Goal: Task Accomplishment & Management: Use online tool/utility

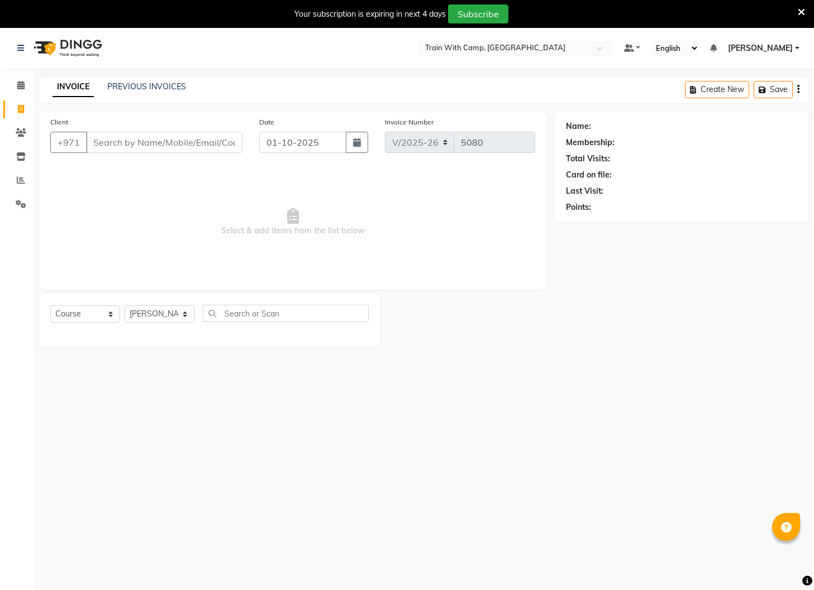
select select "910"
select select "service"
select select "14965"
click at [792, 51] on link "[PERSON_NAME]" at bounding box center [763, 48] width 71 height 12
click at [771, 106] on link "Sign out" at bounding box center [742, 104] width 102 height 17
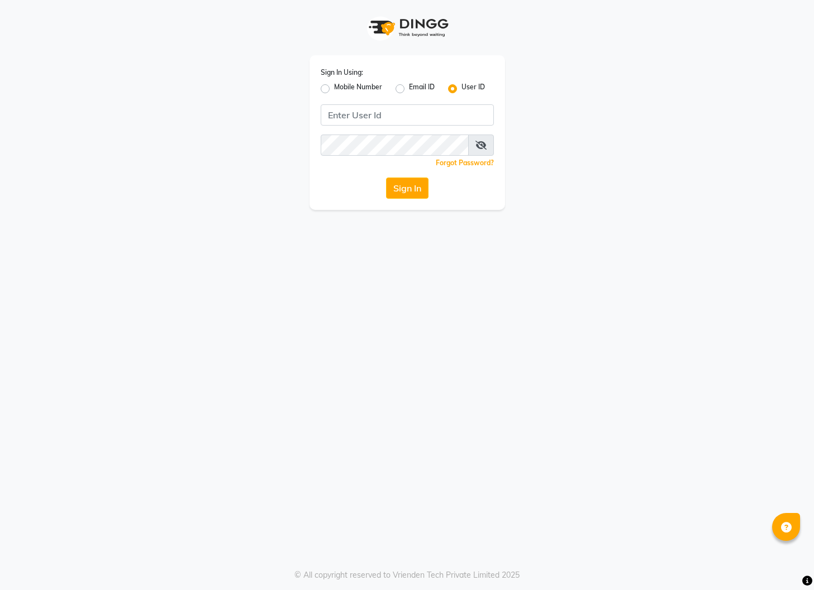
click at [334, 89] on label "Mobile Number" at bounding box center [358, 88] width 48 height 13
click at [334, 89] on input "Mobile Number" at bounding box center [337, 85] width 7 height 7
radio input "true"
radio input "false"
click at [348, 116] on span at bounding box center [351, 119] width 14 height 12
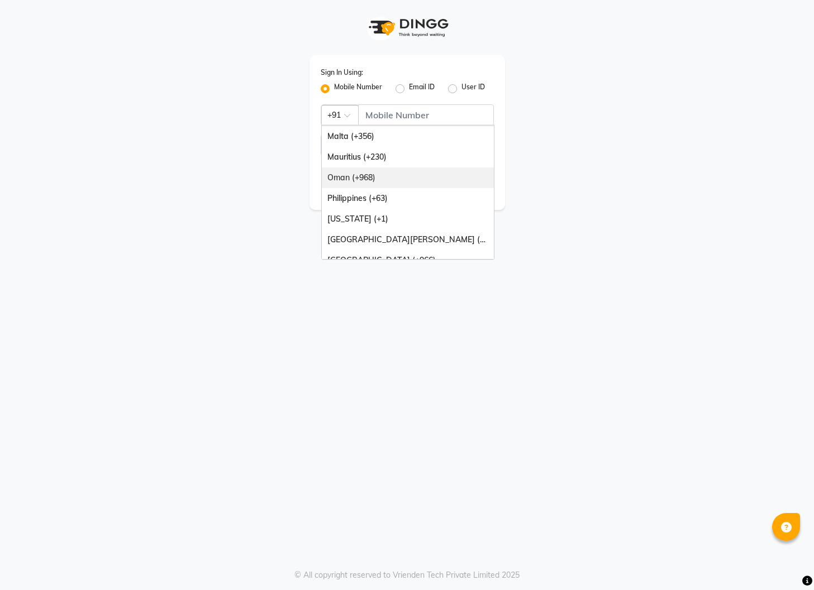
scroll to position [279, 0]
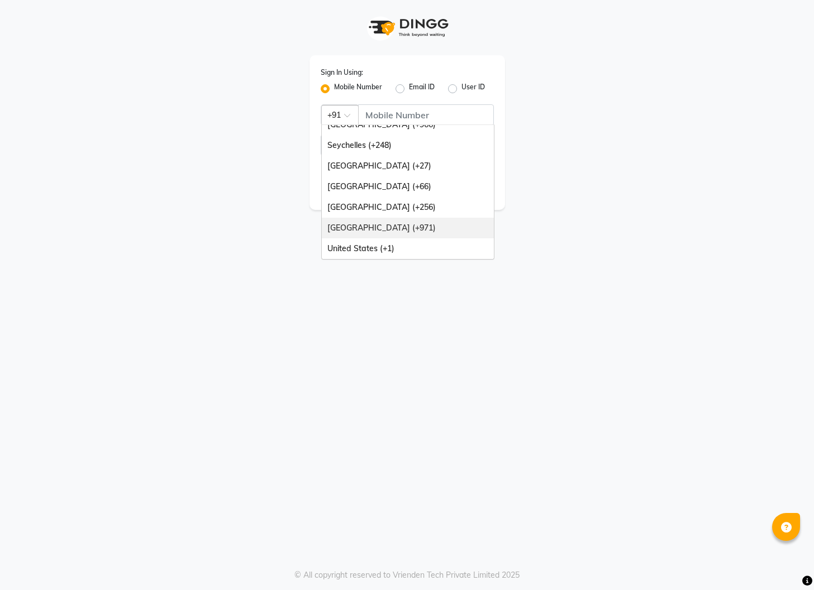
click at [395, 225] on div "[GEOGRAPHIC_DATA] (+971)" at bounding box center [408, 228] width 172 height 21
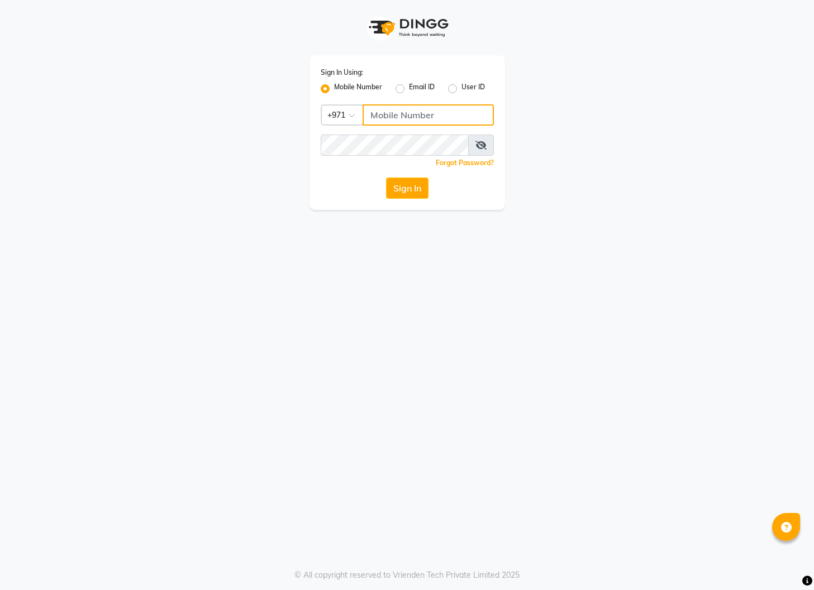
click at [397, 112] on input "Username" at bounding box center [427, 114] width 131 height 21
type input "526226156"
click at [425, 188] on button "Sign In" at bounding box center [407, 188] width 42 height 21
